Goal: Task Accomplishment & Management: Use online tool/utility

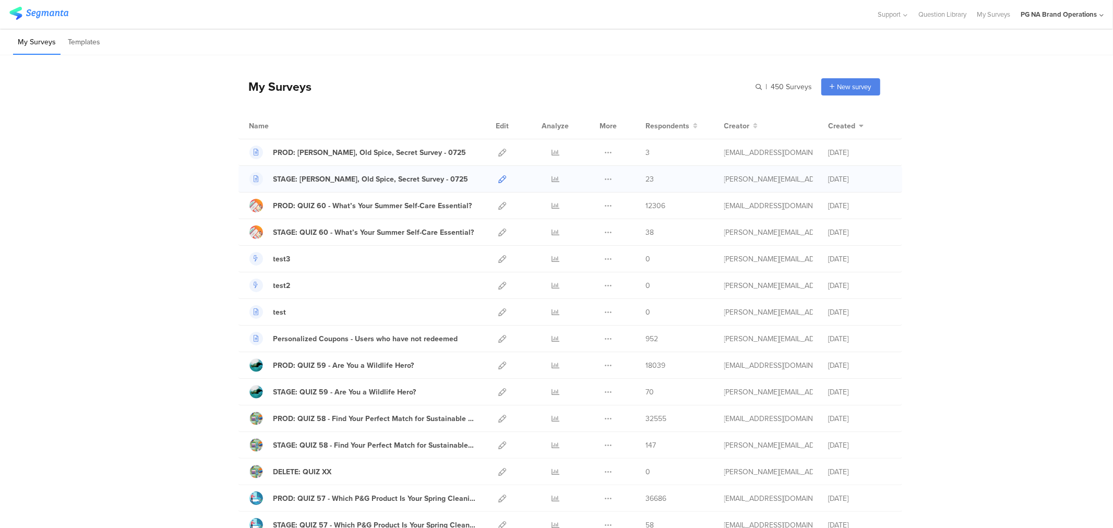
click at [501, 177] on icon at bounding box center [503, 179] width 8 height 8
click at [759, 82] on input "text" at bounding box center [739, 86] width 146 height 17
type input "s"
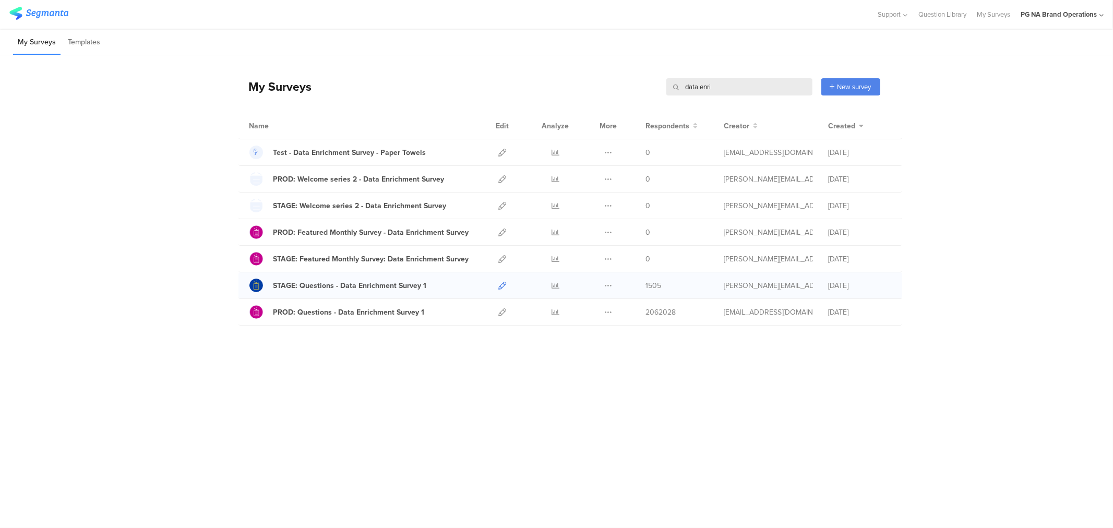
click at [503, 288] on icon at bounding box center [503, 286] width 8 height 8
click at [705, 82] on input "data enri" at bounding box center [739, 86] width 146 height 17
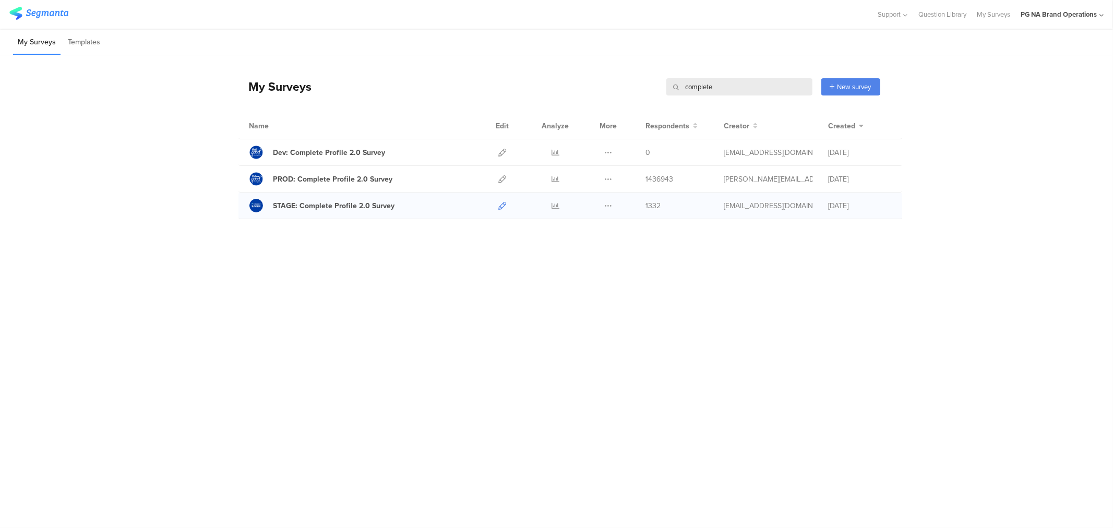
type input "complete"
click at [505, 204] on icon at bounding box center [503, 206] width 8 height 8
click at [377, 205] on div "STAGE: Complete Profile 2.0 Survey" at bounding box center [334, 205] width 122 height 11
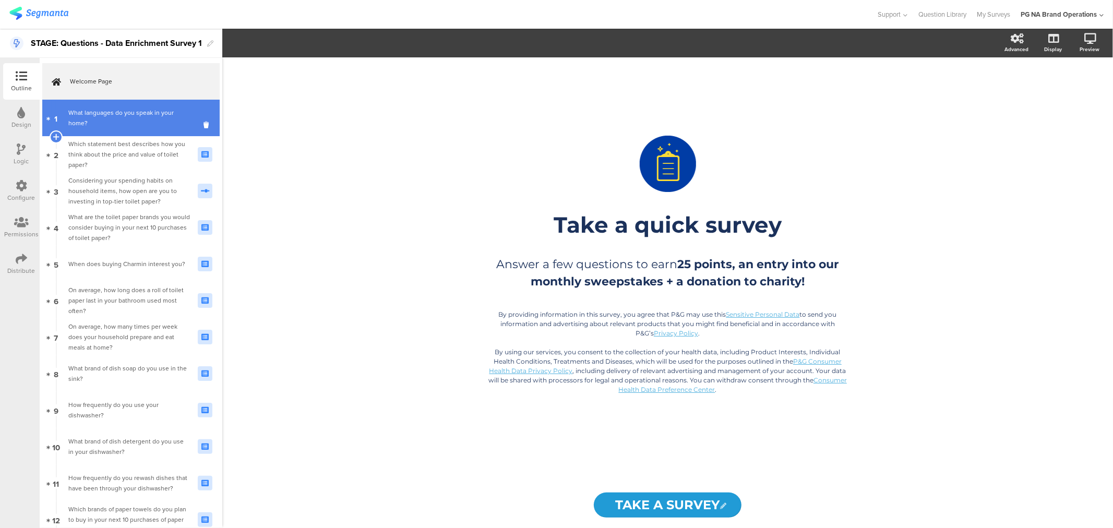
click at [112, 120] on div "What languages do you speak in your home?" at bounding box center [129, 118] width 122 height 21
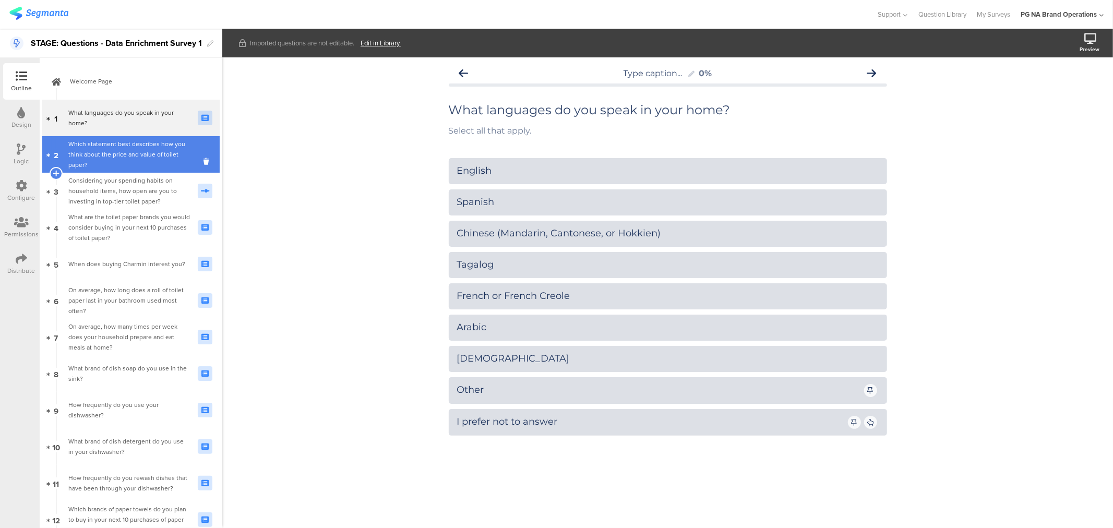
click at [69, 159] on div "Which statement best describes how you think about the price and value of toile…" at bounding box center [129, 154] width 122 height 31
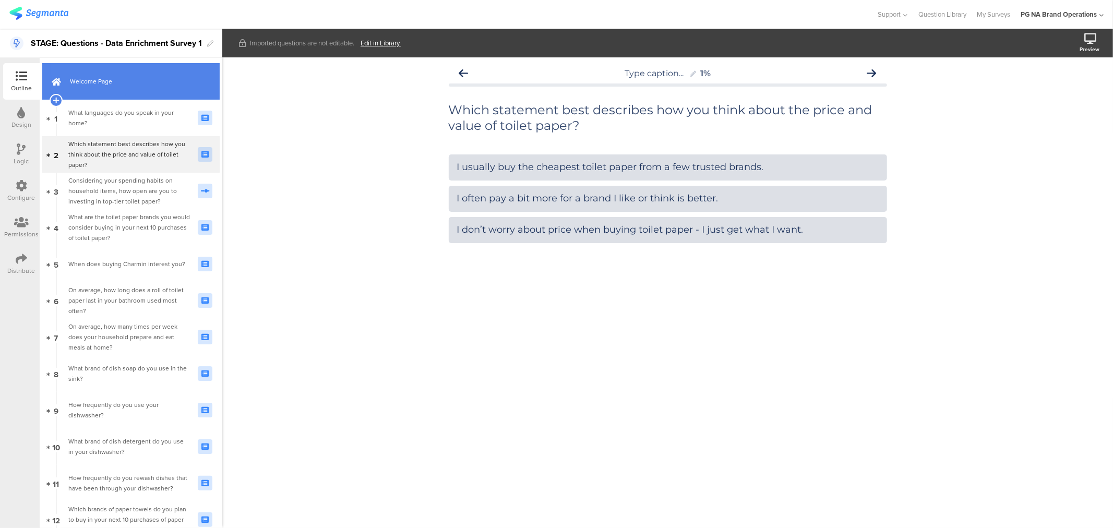
click at [112, 87] on link "Welcome Page" at bounding box center [130, 81] width 177 height 37
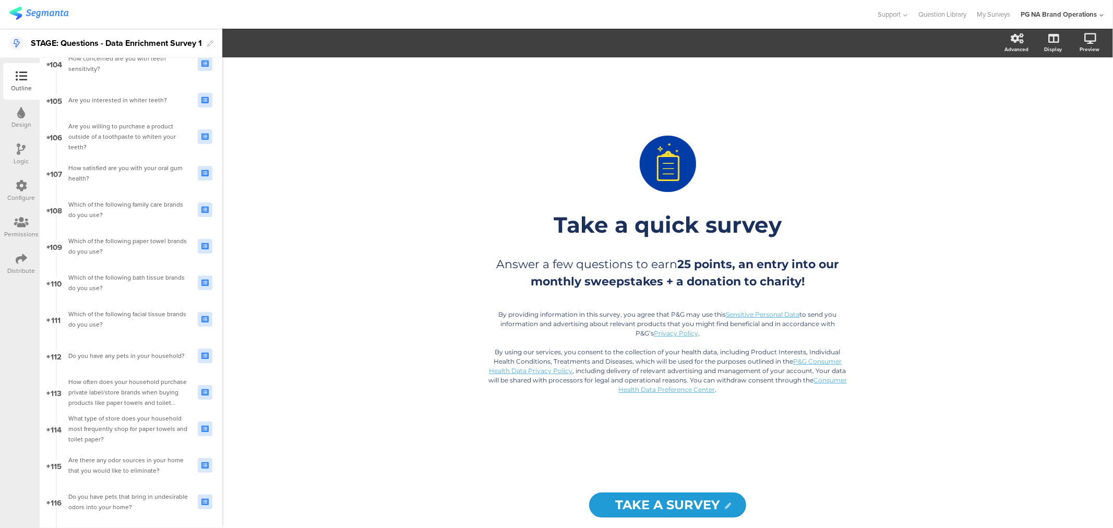
scroll to position [4072, 0]
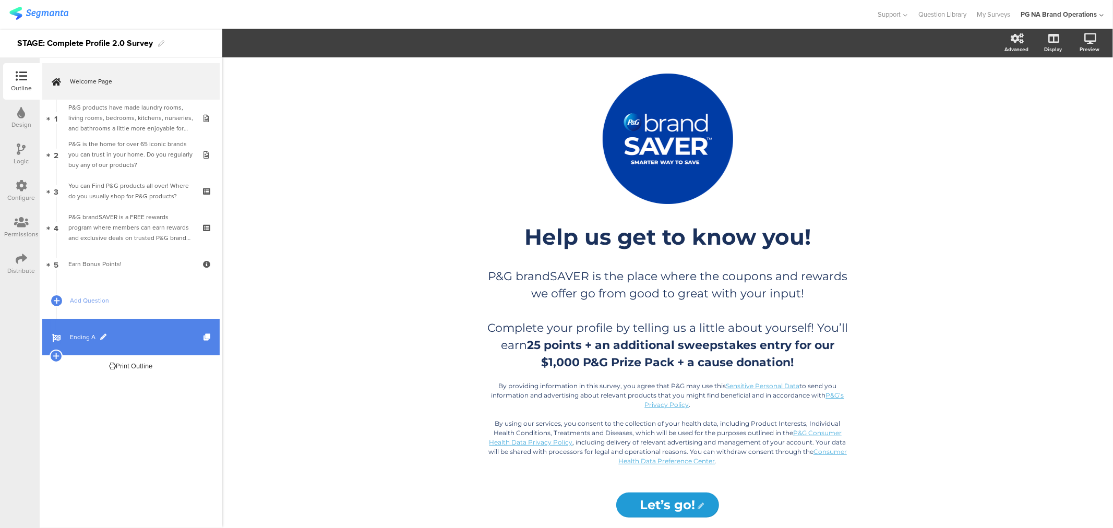
click at [84, 336] on span "Ending A" at bounding box center [137, 337] width 134 height 10
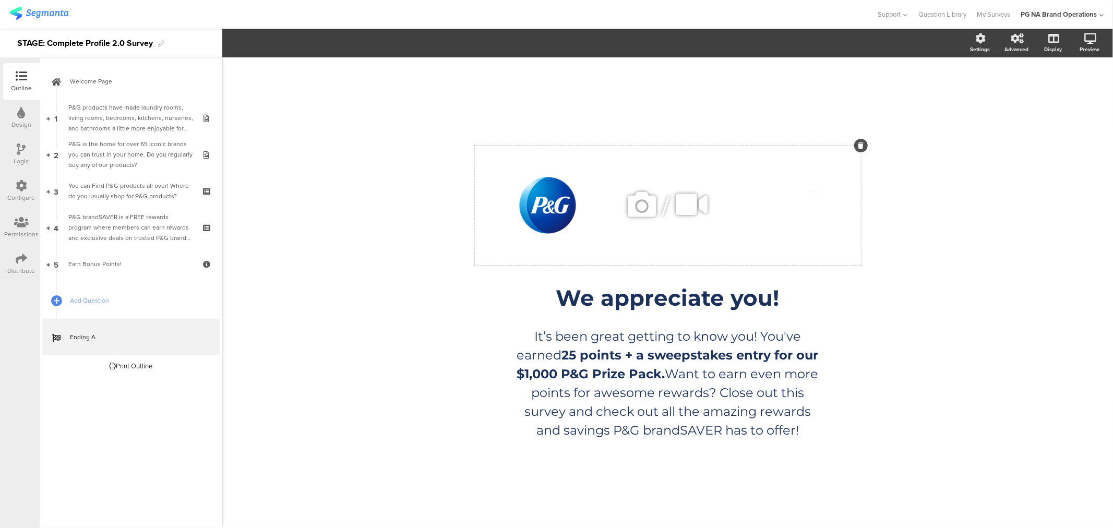
click at [573, 202] on div "/" at bounding box center [668, 206] width 386 height 120
click at [334, 280] on div "/ We appreciate you! We appreciate you! It’s been great getting to know you! Yo…" at bounding box center [667, 292] width 891 height 471
click at [494, 214] on div "/" at bounding box center [668, 206] width 386 height 120
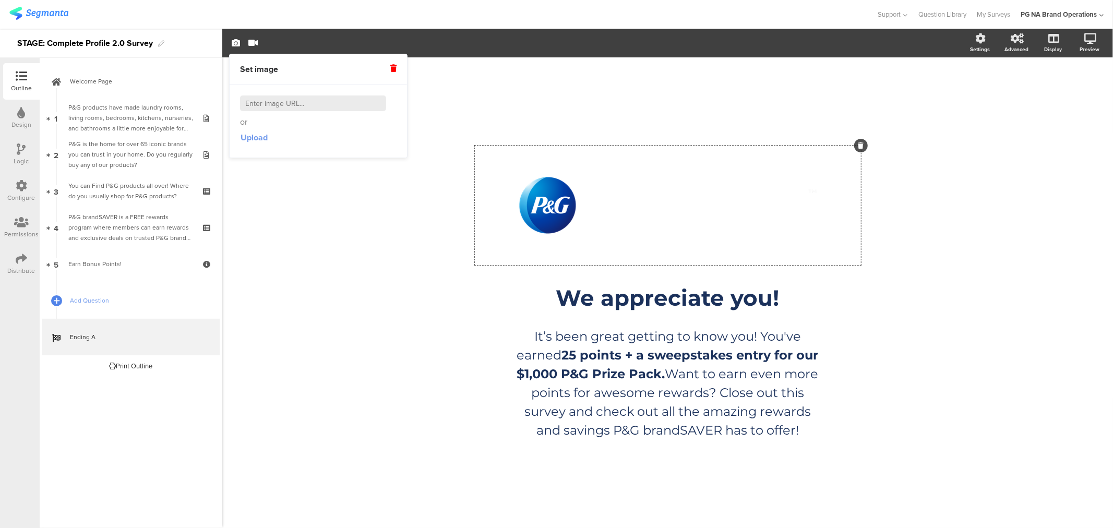
click at [252, 137] on span "Upload" at bounding box center [254, 138] width 27 height 12
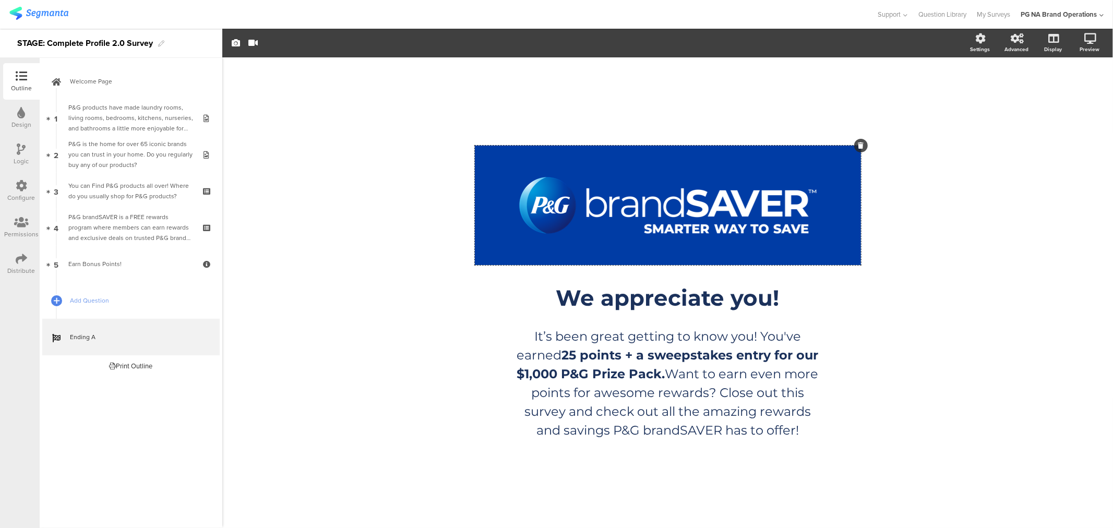
click at [366, 172] on div "/ We appreciate you! We appreciate you! It’s been great getting to know you! Yo…" at bounding box center [667, 292] width 891 height 471
